Goal: Use online tool/utility: Utilize a website feature to perform a specific function

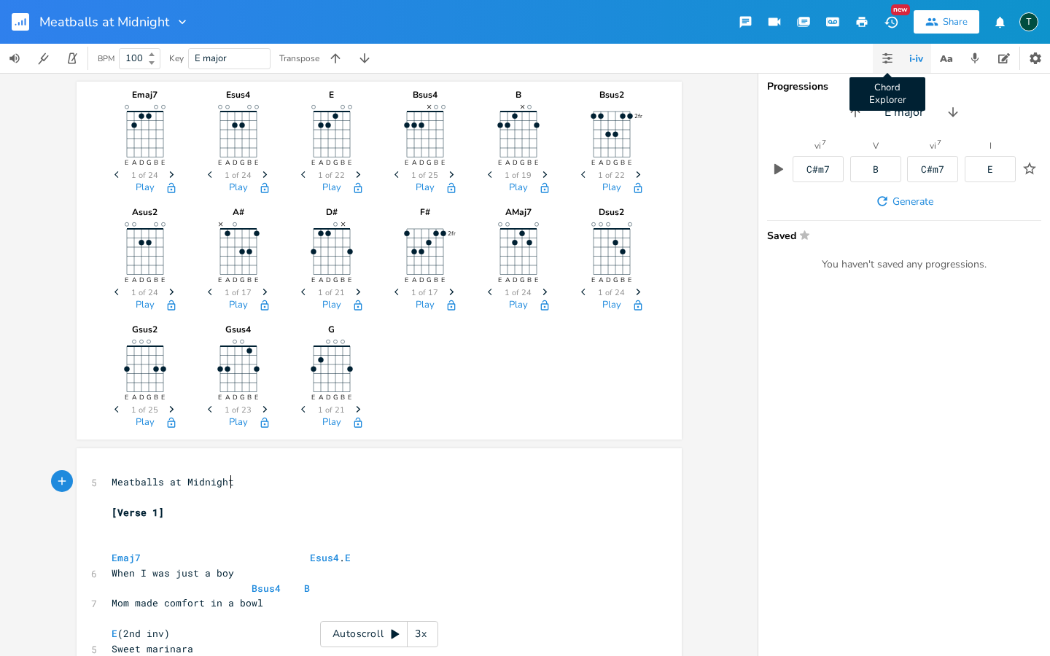
click at [888, 62] on icon "button" at bounding box center [886, 62] width 9 height 1
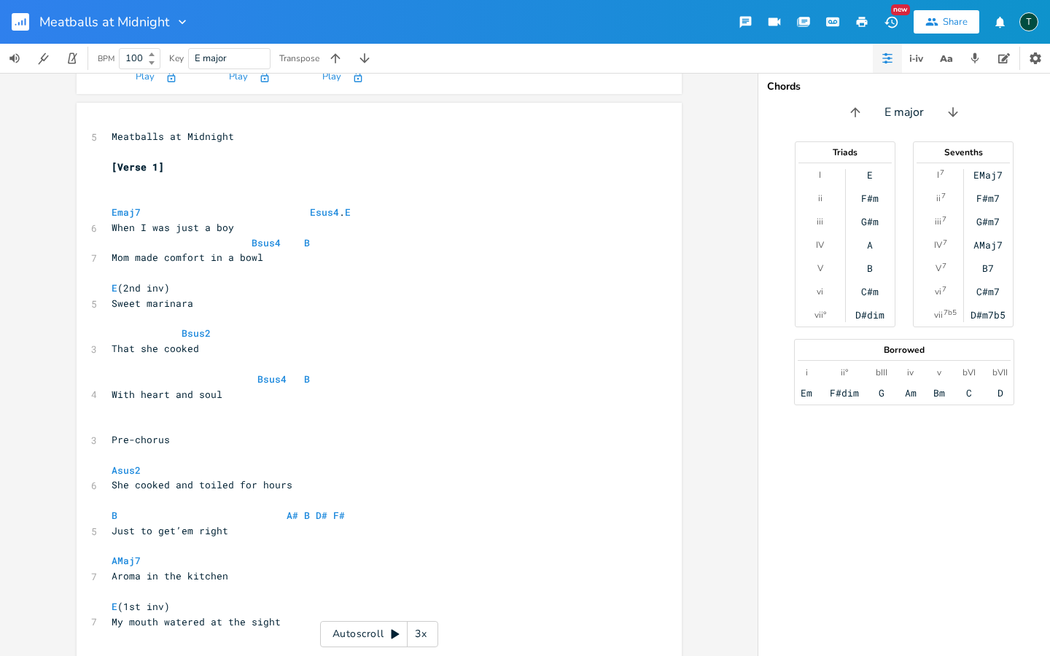
scroll to position [385, 0]
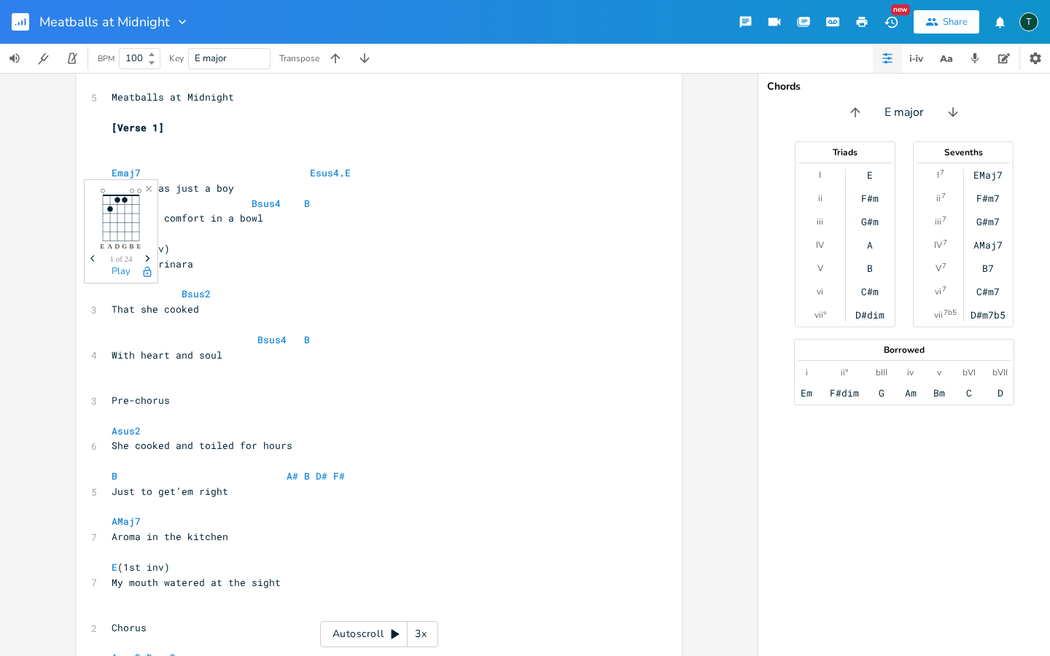
click at [293, 289] on pre "Bsus2" at bounding box center [372, 293] width 526 height 15
click at [912, 66] on icon "button" at bounding box center [916, 58] width 17 height 17
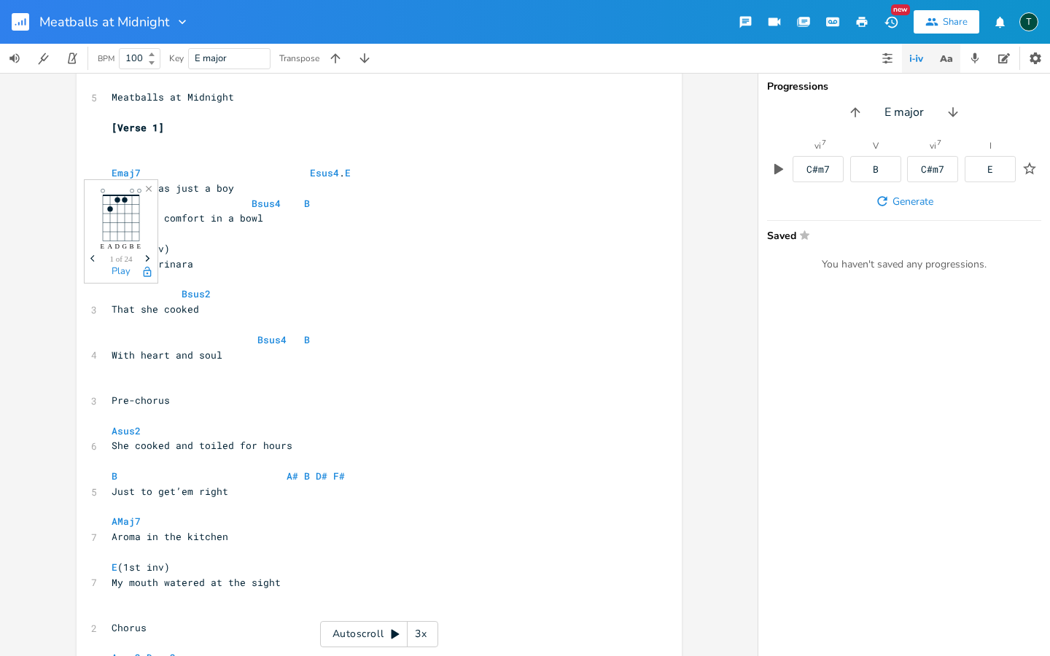
click at [951, 52] on icon "button" at bounding box center [946, 59] width 18 height 18
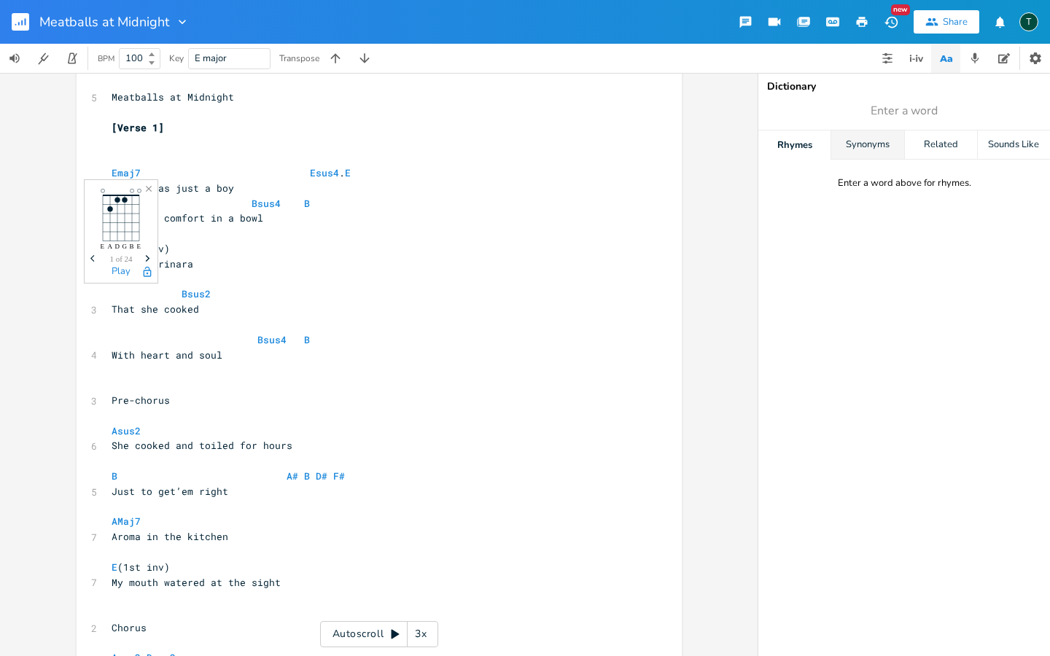
click at [872, 151] on div "Synonyms" at bounding box center [867, 144] width 72 height 29
click at [940, 149] on div "Related" at bounding box center [941, 144] width 72 height 29
click at [1021, 153] on div "Sounds Like" at bounding box center [1014, 144] width 72 height 29
click at [973, 63] on icon "button" at bounding box center [974, 58] width 13 height 13
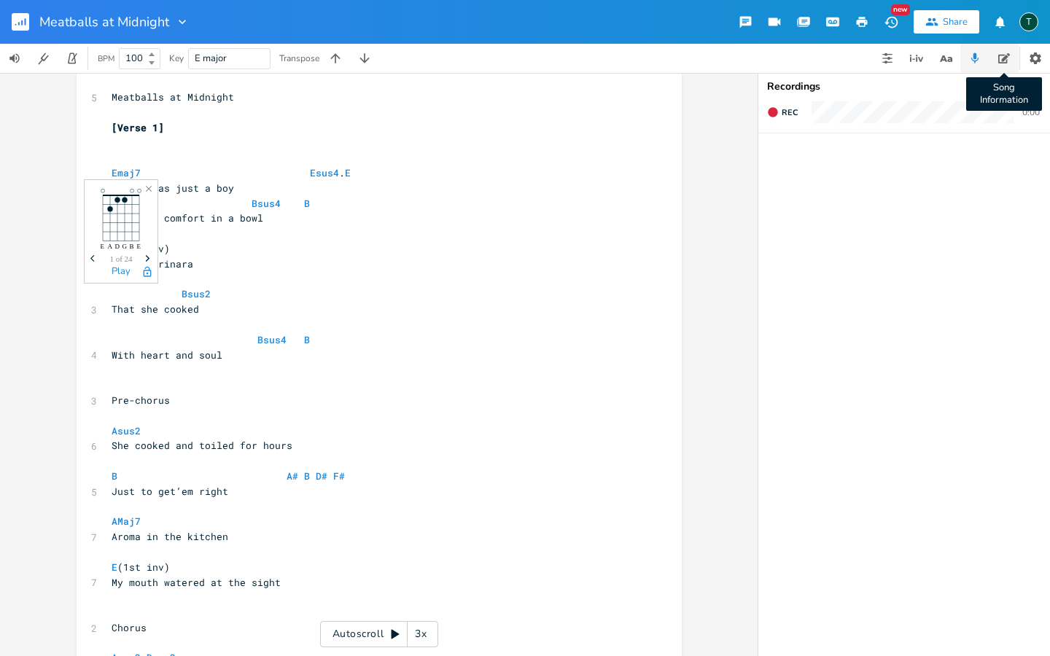
click at [1005, 61] on icon "button" at bounding box center [1004, 58] width 12 height 12
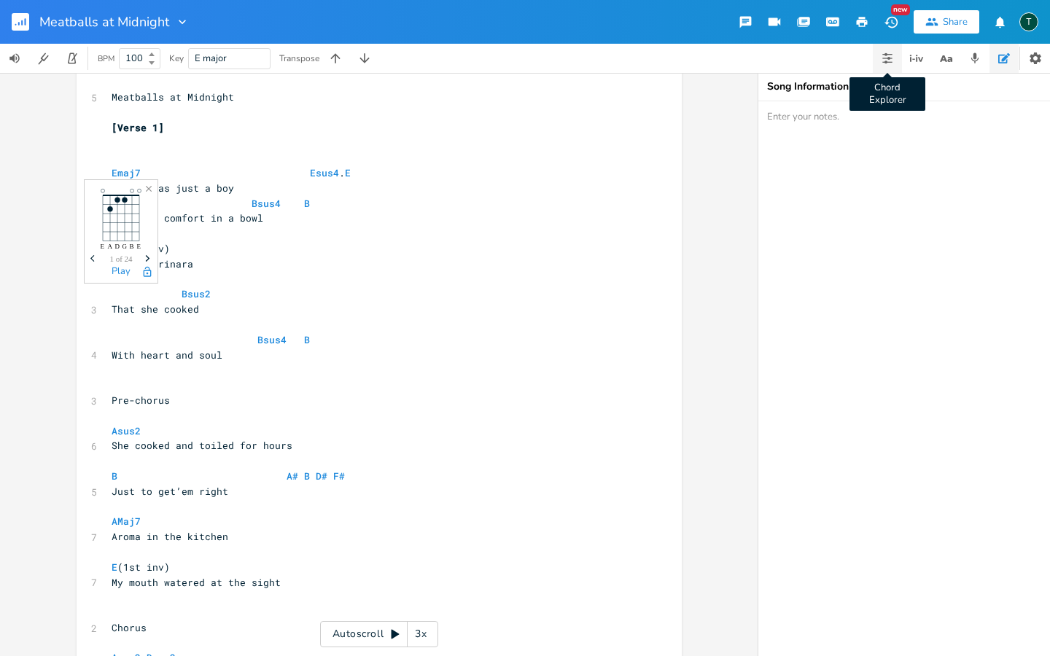
click at [881, 58] on button "Chord Explorer" at bounding box center [887, 58] width 29 height 29
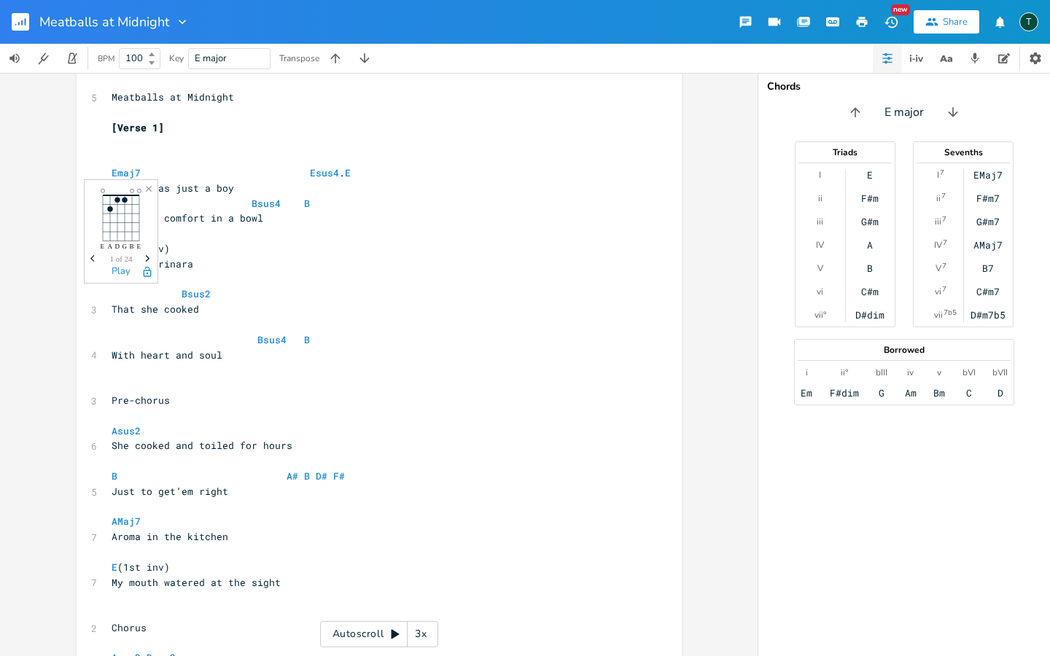
click at [391, 632] on icon at bounding box center [395, 634] width 8 height 9
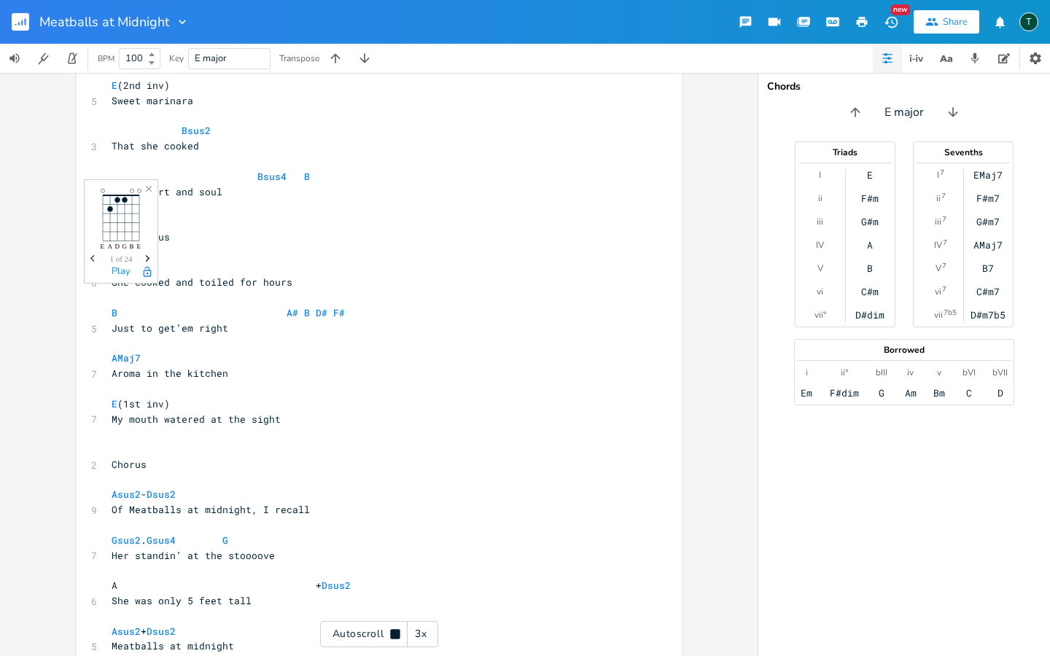
scroll to position [550, 0]
click at [550, 198] on pre "​" at bounding box center [372, 205] width 526 height 15
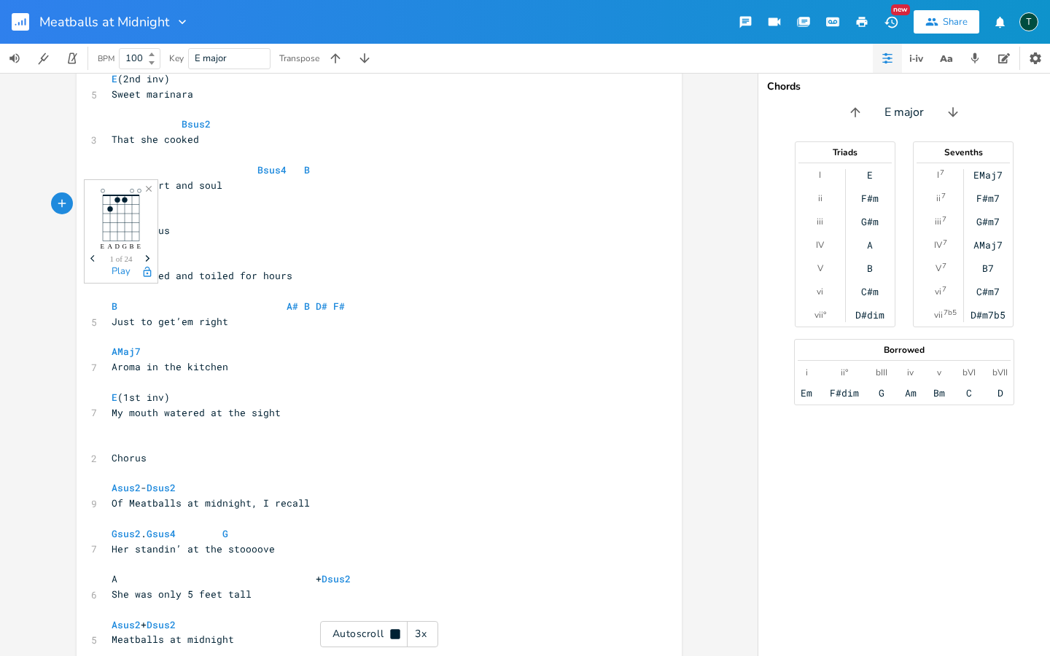
click at [550, 208] on pre "​" at bounding box center [372, 215] width 526 height 15
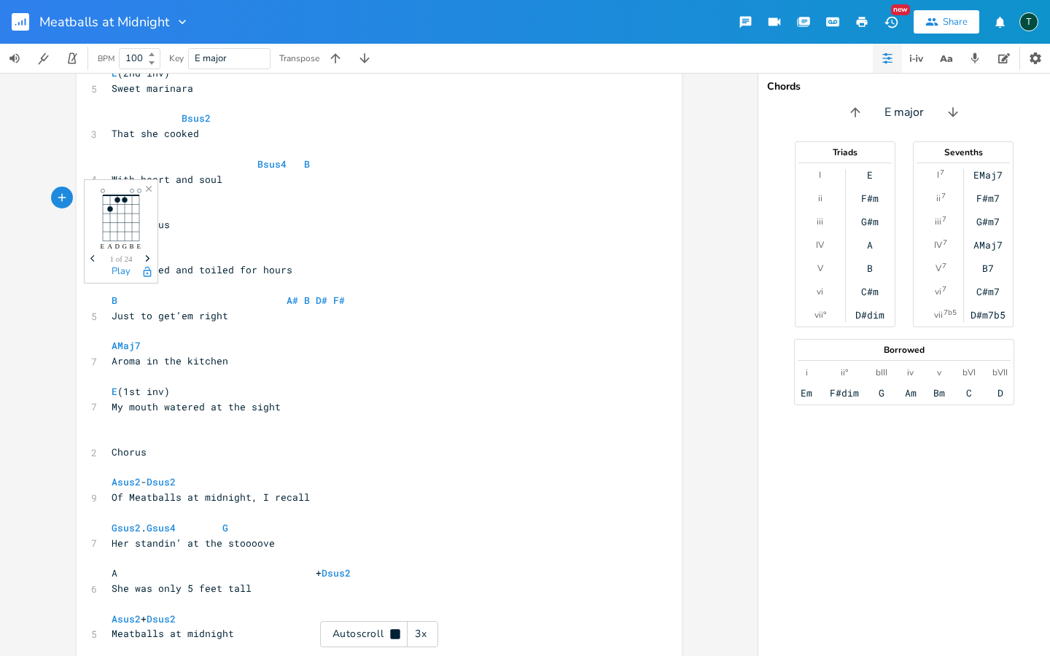
click at [550, 202] on pre "​" at bounding box center [372, 209] width 526 height 15
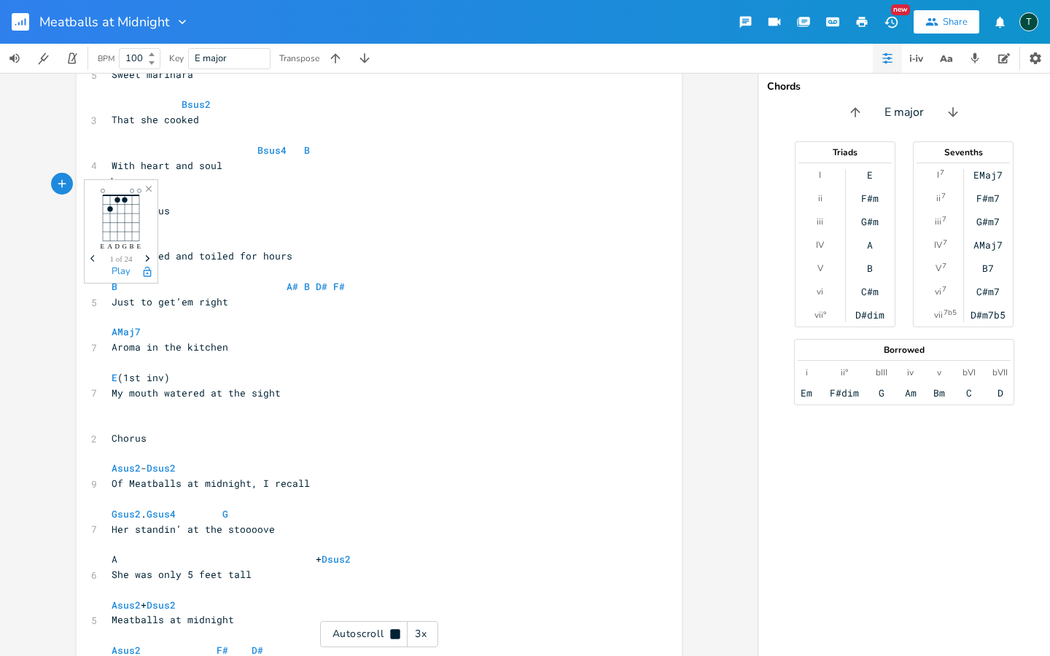
click at [150, 189] on icon "Close" at bounding box center [149, 189] width 10 height 10
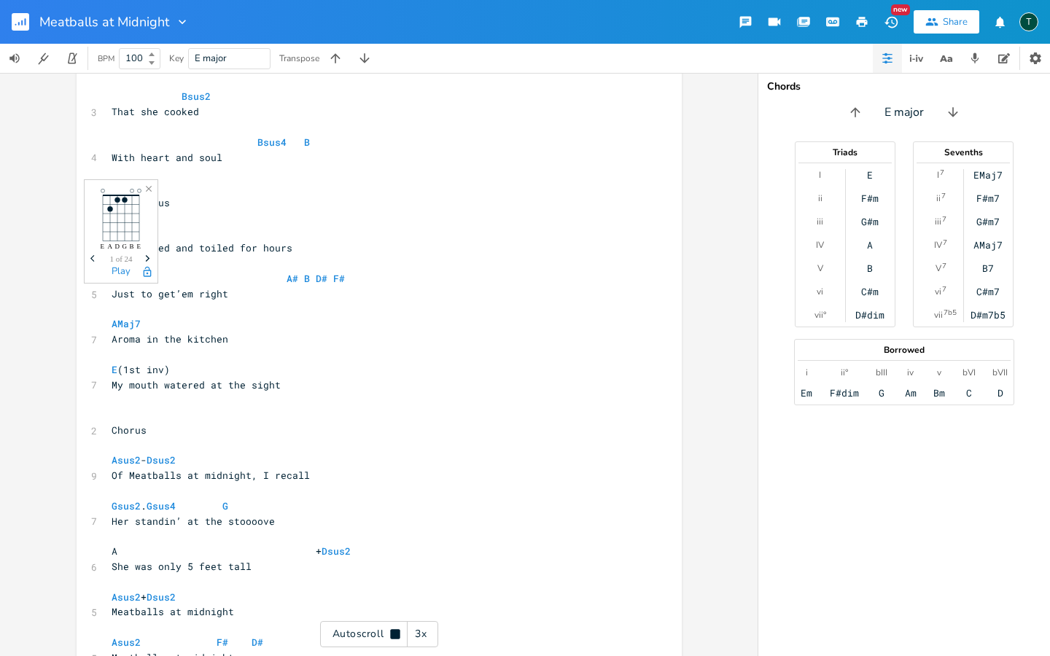
scroll to position [584, 0]
click at [465, 210] on pre "​" at bounding box center [372, 217] width 526 height 15
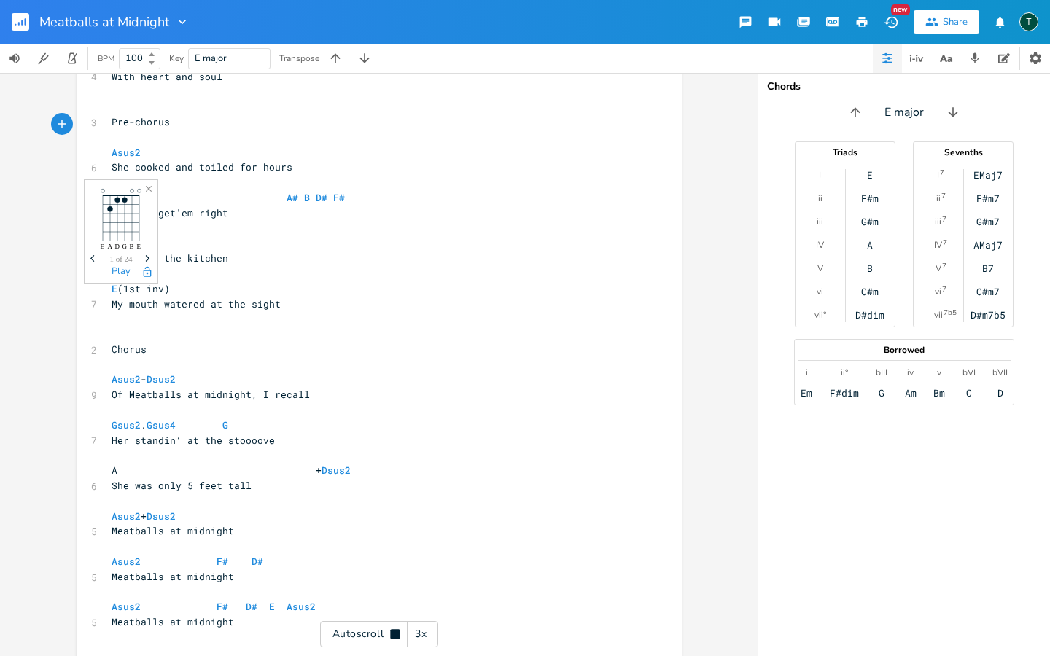
scroll to position [664, 0]
